Goal: Information Seeking & Learning: Learn about a topic

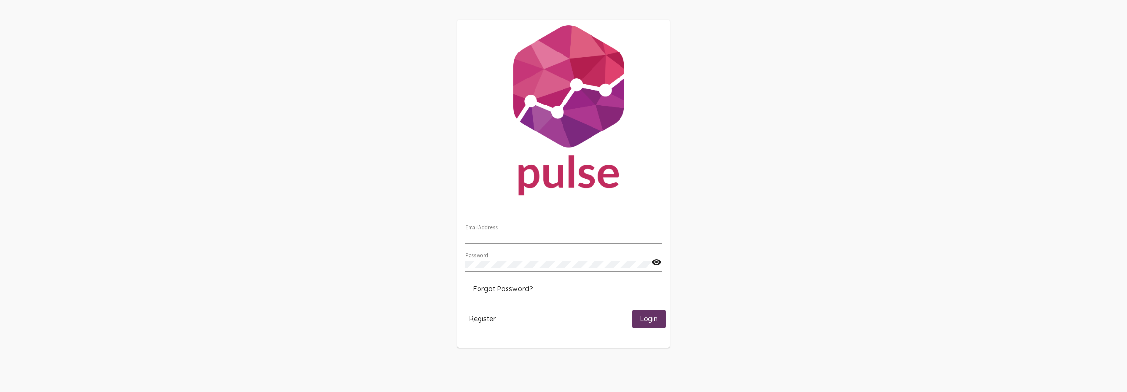
type input "[EMAIL_ADDRESS][DOMAIN_NAME]"
click at [645, 323] on span "Login" at bounding box center [649, 319] width 18 height 9
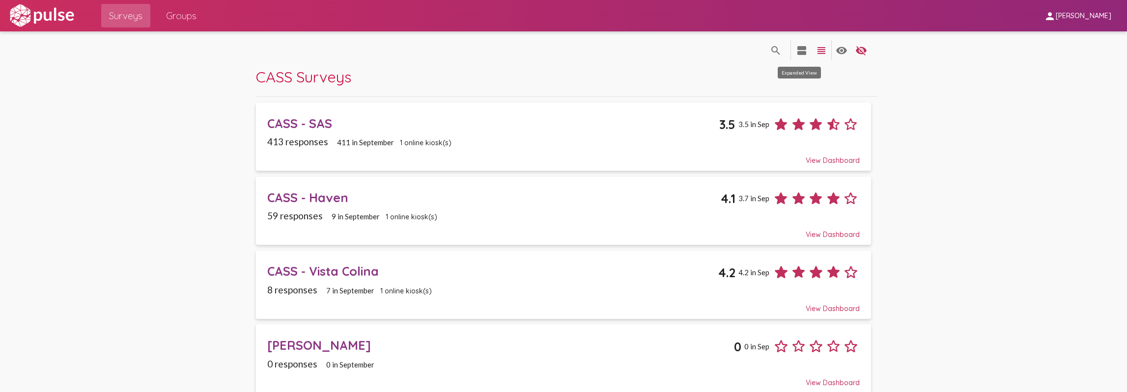
click at [797, 50] on mat-icon "view_agenda" at bounding box center [802, 51] width 12 height 12
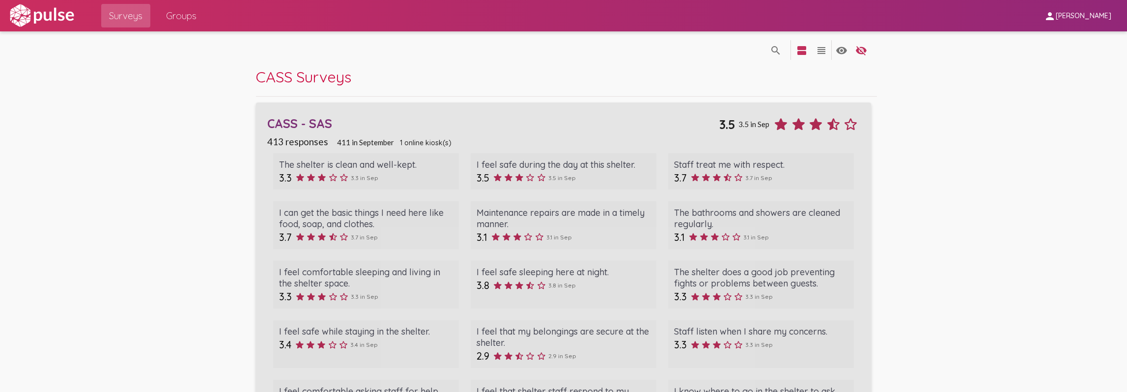
click at [314, 131] on div "CASS - SAS 3.5 3.5 in Sep" at bounding box center [563, 121] width 592 height 25
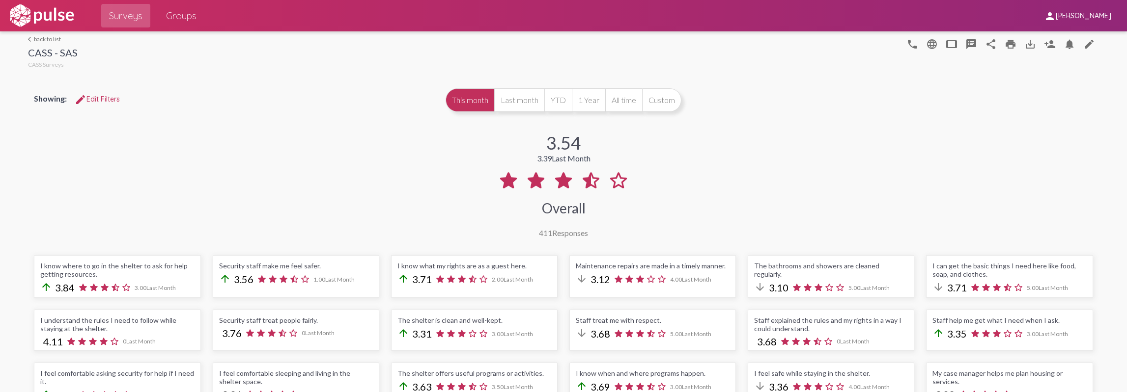
click at [111, 101] on span "edit Edit Filters" at bounding box center [97, 99] width 45 height 9
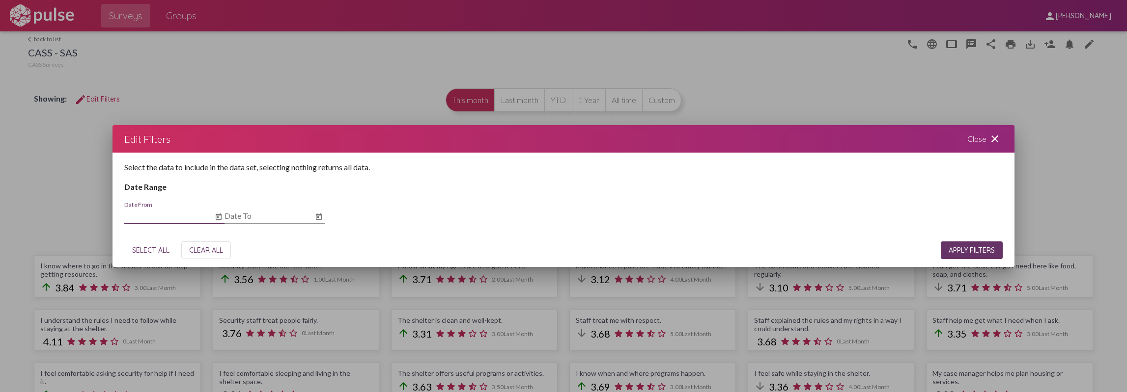
click at [178, 214] on input "Date From" at bounding box center [168, 216] width 88 height 9
click at [221, 218] on icon "Open calendar" at bounding box center [219, 217] width 8 height 12
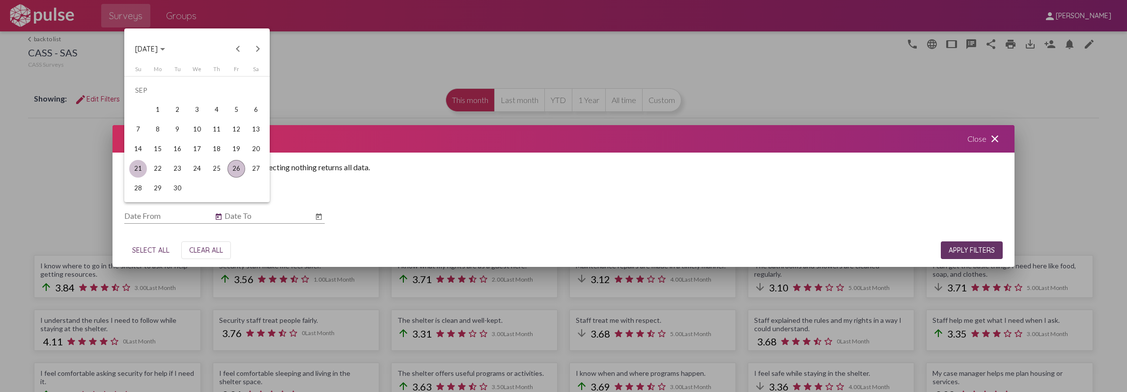
click at [139, 166] on div "21" at bounding box center [138, 169] width 18 height 18
type input "[DATE]"
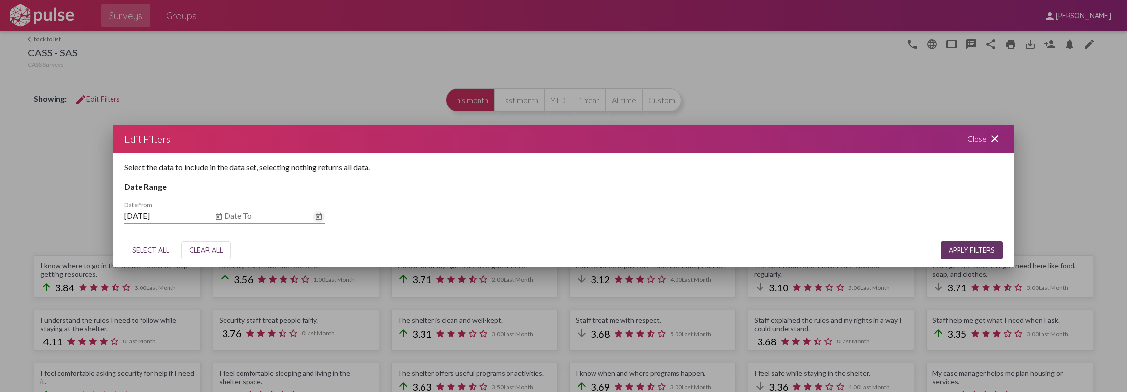
click at [319, 215] on icon "Open calendar" at bounding box center [319, 217] width 8 height 12
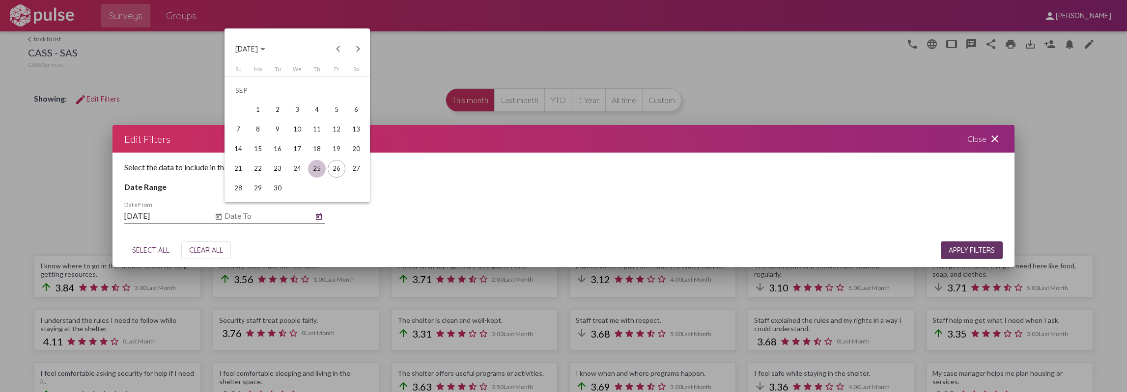
click at [312, 167] on div "25" at bounding box center [317, 169] width 18 height 18
type input "[DATE]"
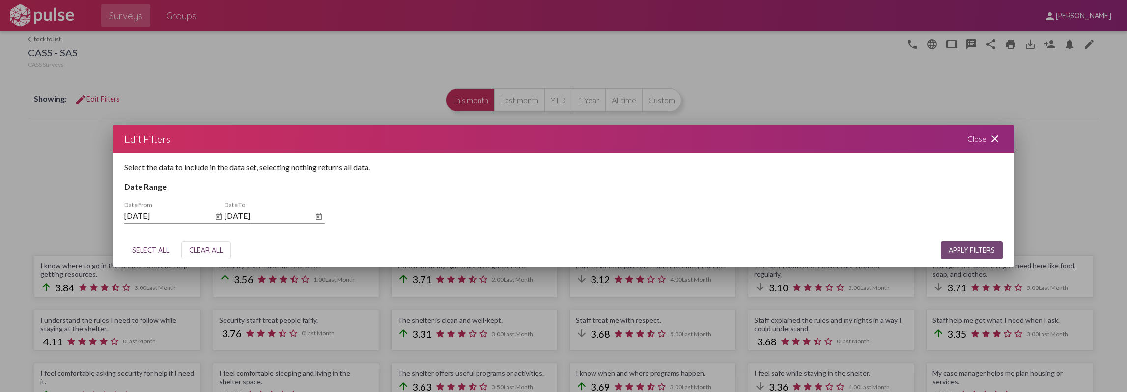
click at [965, 248] on span "APPLY FILTERS" at bounding box center [971, 250] width 46 height 9
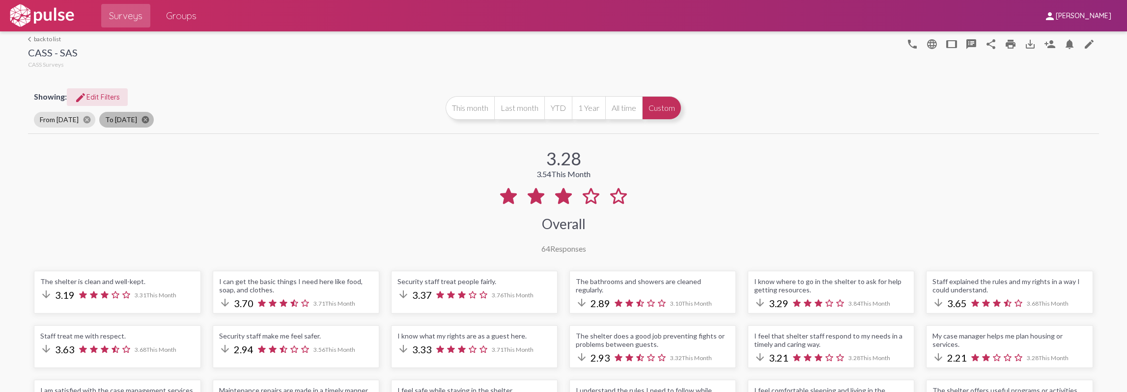
click at [147, 116] on mat-icon "cancel" at bounding box center [145, 119] width 9 height 9
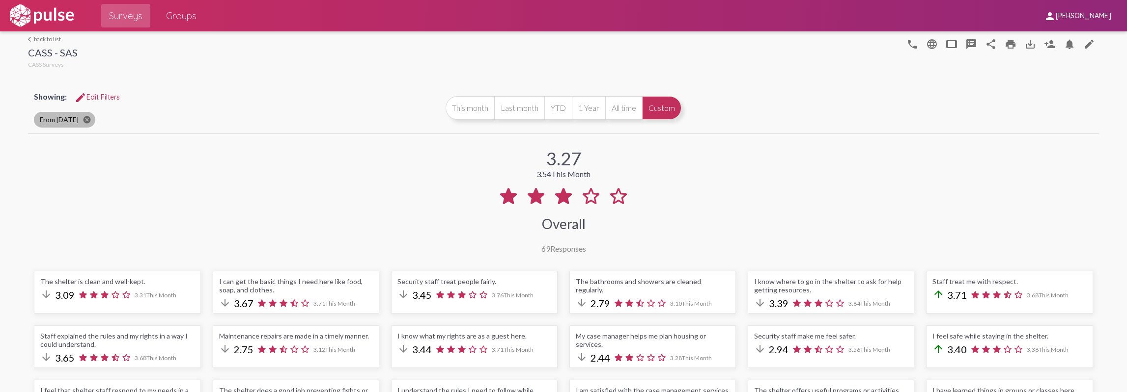
click at [89, 117] on mat-icon "cancel" at bounding box center [87, 119] width 9 height 9
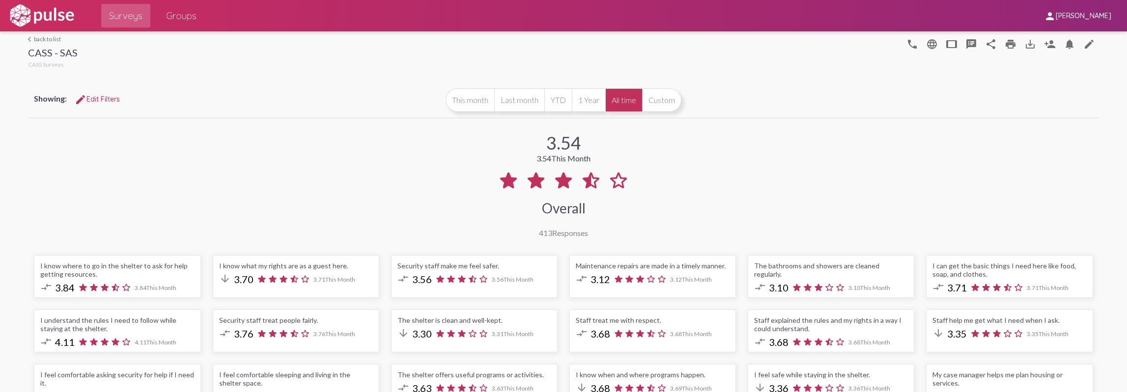
click at [42, 35] on link "arrow_back_ios back to list" at bounding box center [53, 38] width 50 height 7
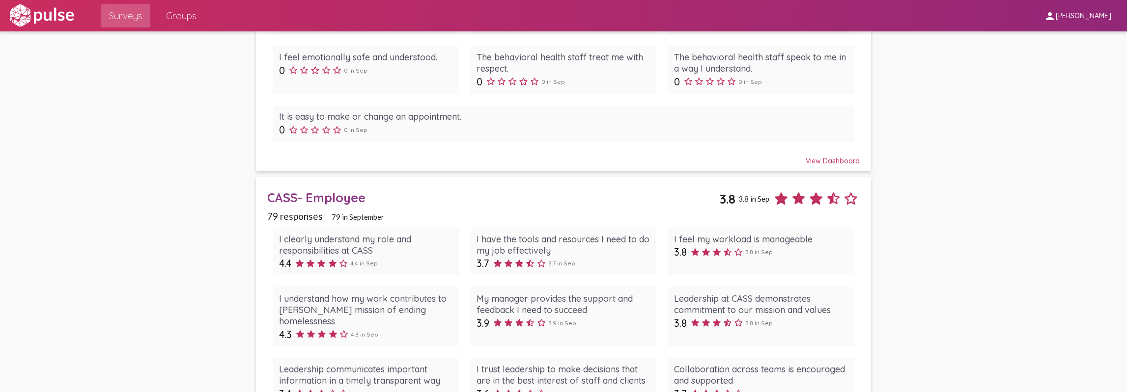
scroll to position [2259, 0]
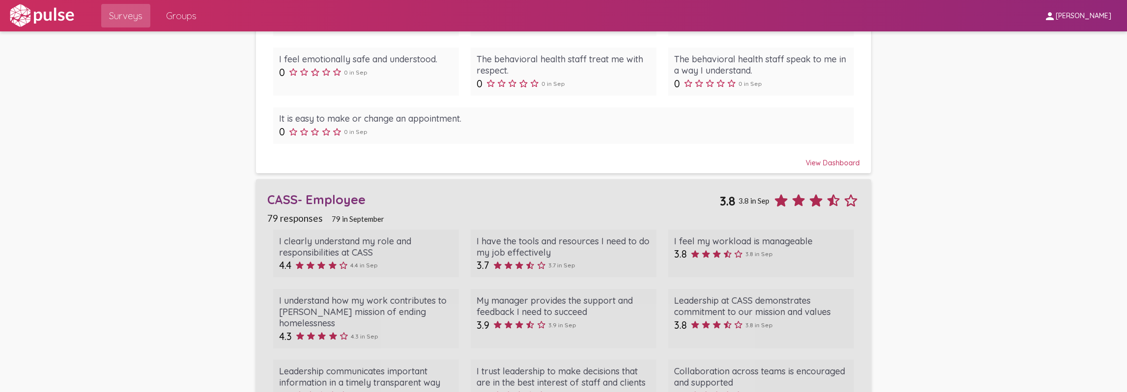
click at [325, 192] on div "CASS- Employee" at bounding box center [493, 199] width 452 height 15
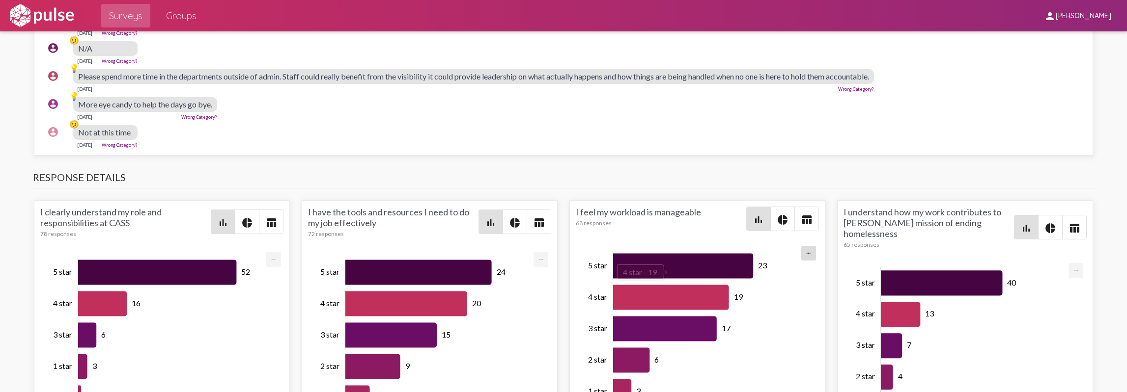
scroll to position [1491, 0]
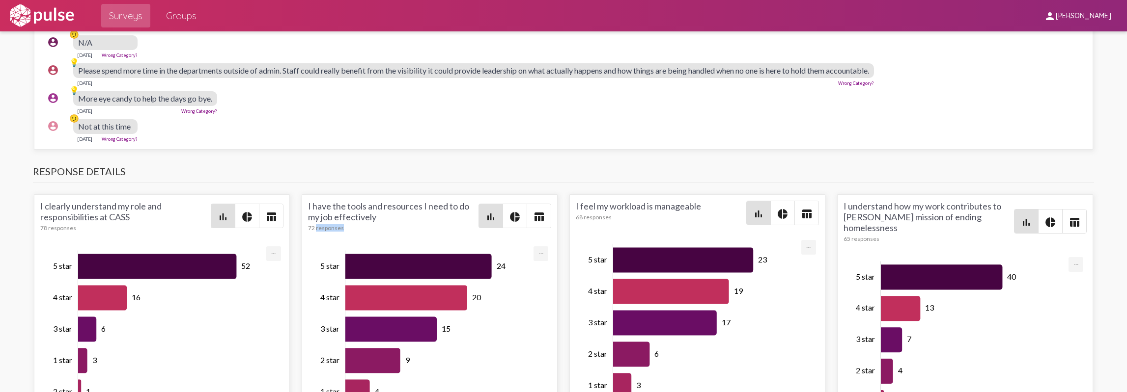
drag, startPoint x: 314, startPoint y: 213, endPoint x: 434, endPoint y: 222, distance: 120.7
click at [434, 222] on div "I have the tools and resources I need to do my job effectively 72 responses bar…" at bounding box center [429, 222] width 243 height 43
drag, startPoint x: 570, startPoint y: 205, endPoint x: 640, endPoint y: 205, distance: 70.7
click at [640, 205] on div "I feel my workload is manageable 68 responses bar_chart pie_chart table_chart 2…" at bounding box center [697, 304] width 256 height 221
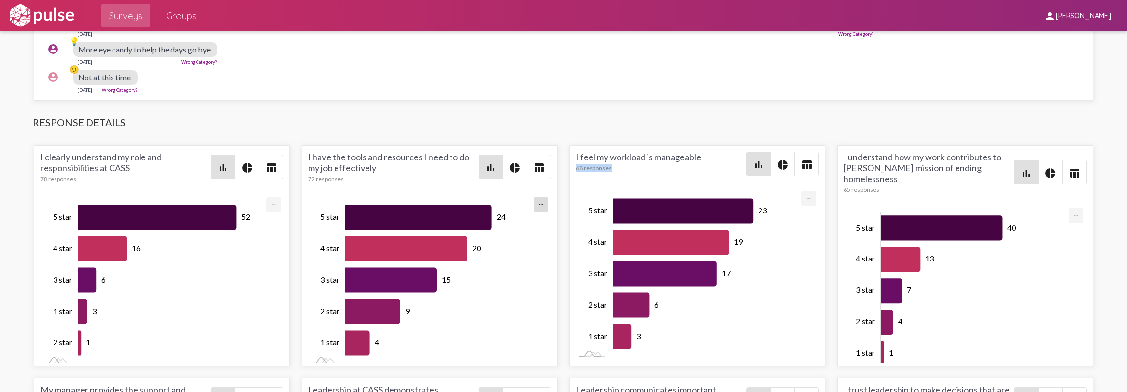
scroll to position [1737, 0]
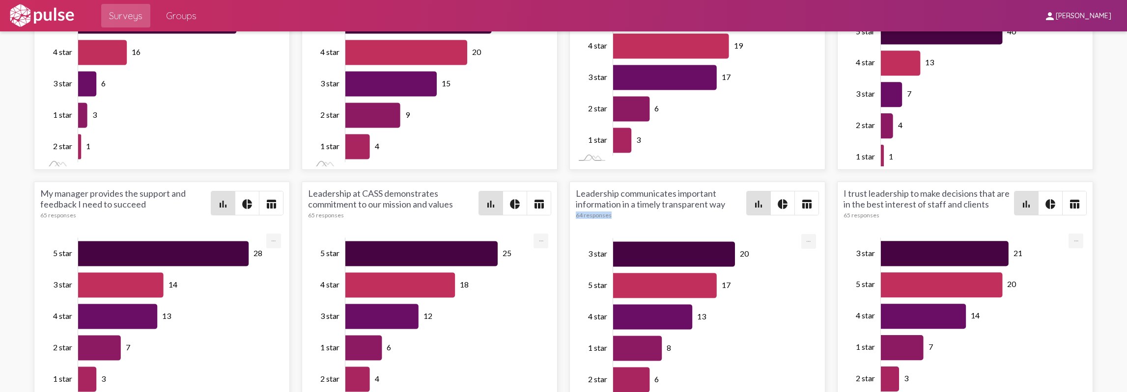
drag, startPoint x: 607, startPoint y: 201, endPoint x: 570, endPoint y: 205, distance: 37.0
click at [569, 205] on div "Leadership communicates important information in a timely transparent way 64 re…" at bounding box center [697, 292] width 256 height 221
drag, startPoint x: 872, startPoint y: 206, endPoint x: 826, endPoint y: 203, distance: 46.3
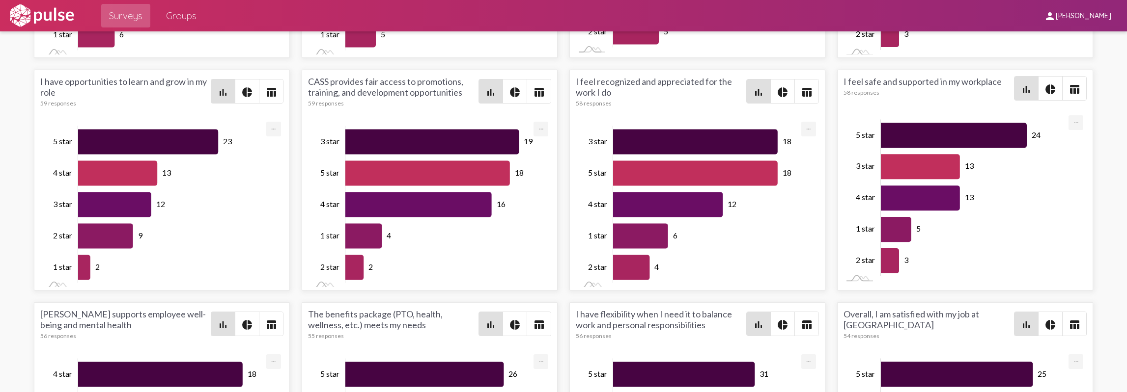
scroll to position [2473, 0]
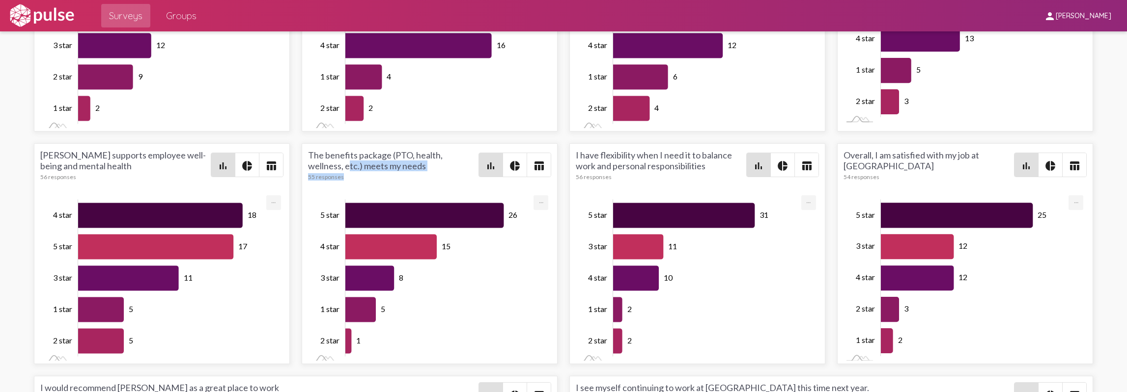
drag, startPoint x: 344, startPoint y: 166, endPoint x: 305, endPoint y: 157, distance: 40.3
click at [308, 157] on div "The benefits package (PTO, health, wellness, etc.) meets my needs 55 responses" at bounding box center [393, 165] width 170 height 31
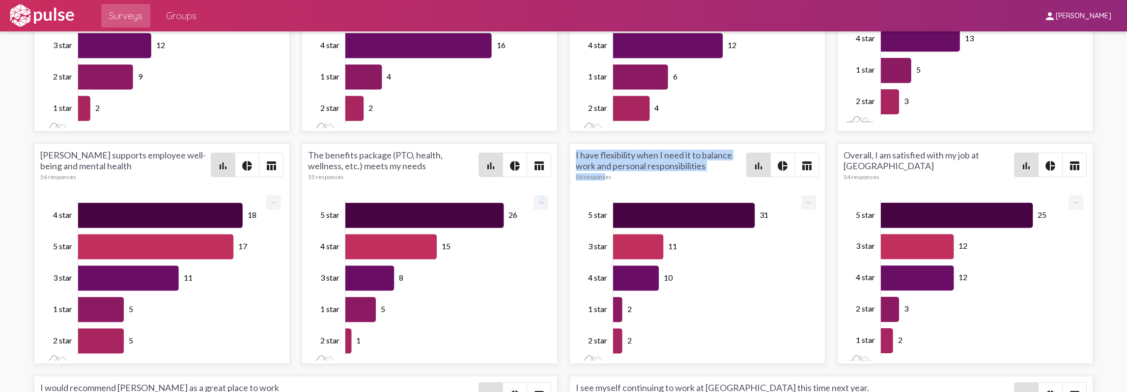
drag, startPoint x: 600, startPoint y: 161, endPoint x: 543, endPoint y: 163, distance: 57.5
drag, startPoint x: 869, startPoint y: 155, endPoint x: 847, endPoint y: 158, distance: 22.8
click at [847, 158] on div "Overall, I am satisfied with my job at CASS 54 responses" at bounding box center [928, 165] width 170 height 31
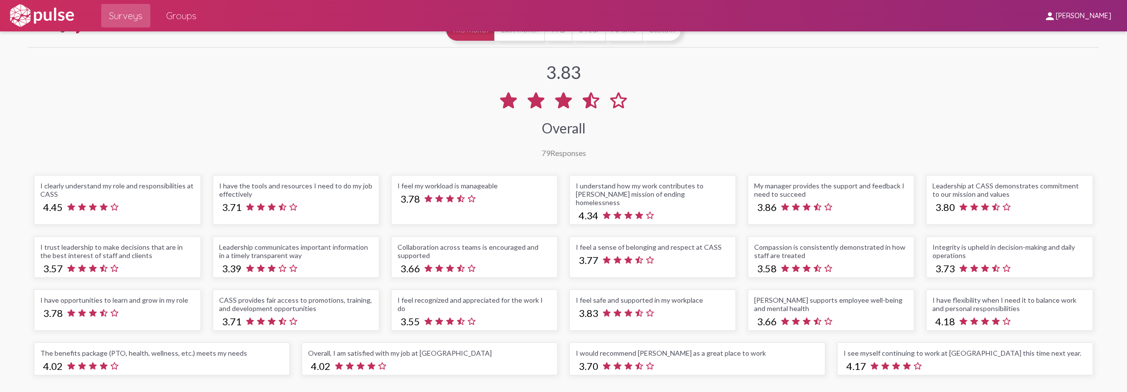
scroll to position [18, 0]
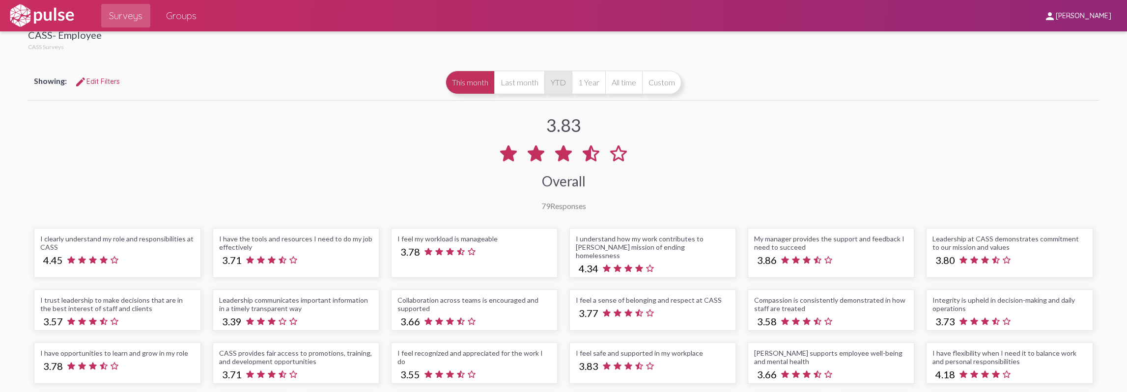
click at [558, 84] on button "YTD" at bounding box center [558, 83] width 28 height 24
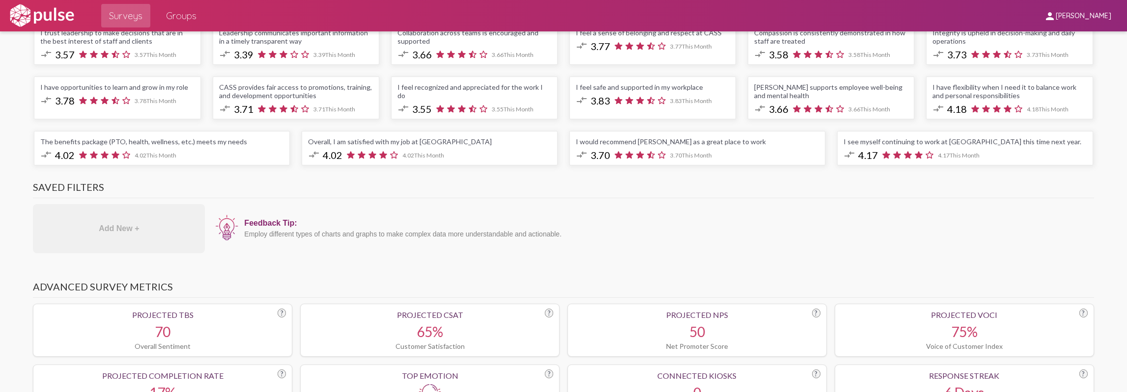
scroll to position [196, 0]
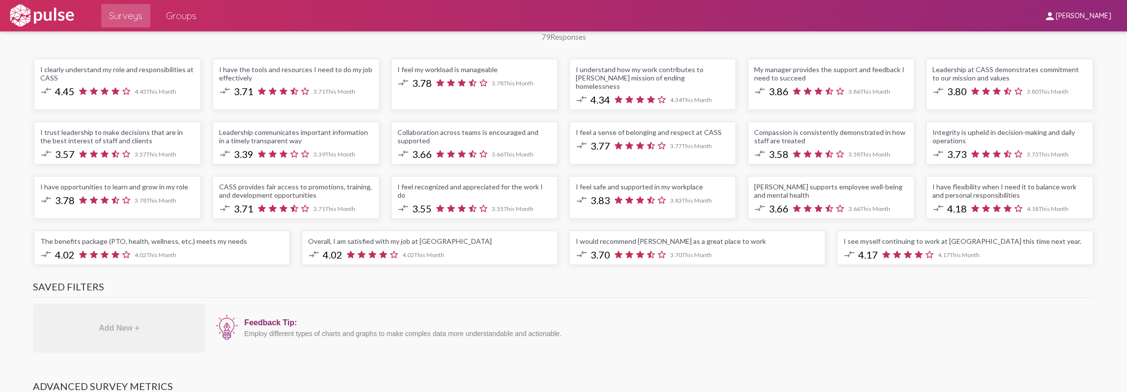
click at [228, 148] on mat-icon "compare_arrows" at bounding box center [225, 154] width 12 height 12
click at [251, 129] on div "Leadership communicates important information in a timely transparent way" at bounding box center [296, 136] width 154 height 17
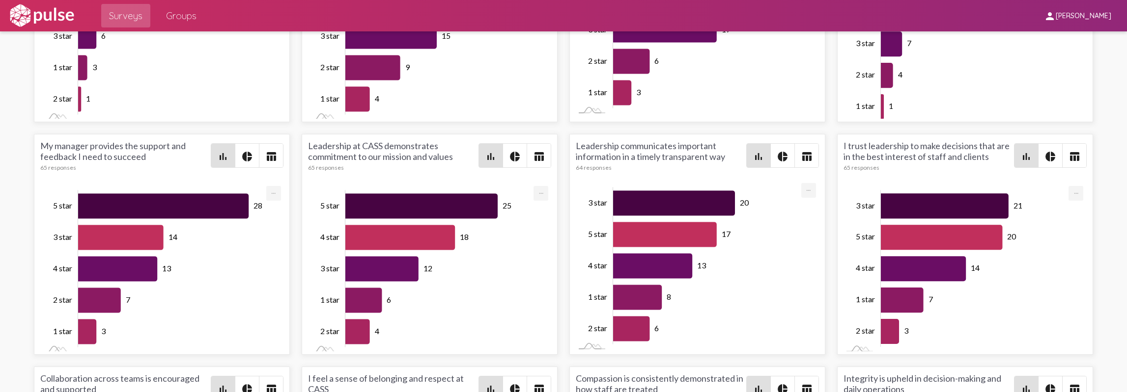
scroll to position [1811, 0]
